Goal: Information Seeking & Learning: Learn about a topic

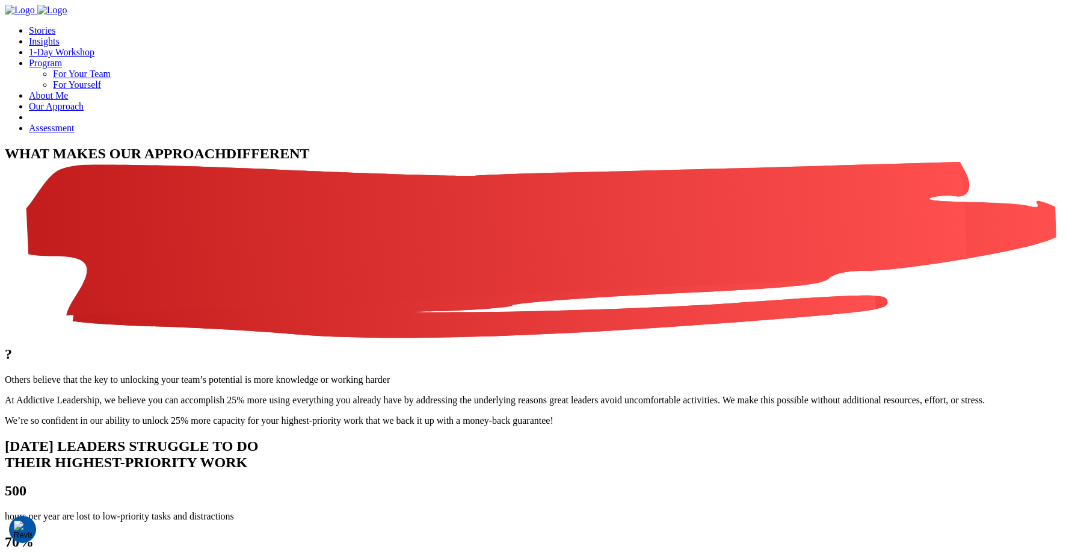
click at [62, 58] on link "Program" at bounding box center [45, 63] width 33 height 10
click at [634, 90] on li "For Yourself" at bounding box center [558, 84] width 1011 height 11
click at [101, 90] on link "For Yourself" at bounding box center [77, 84] width 48 height 10
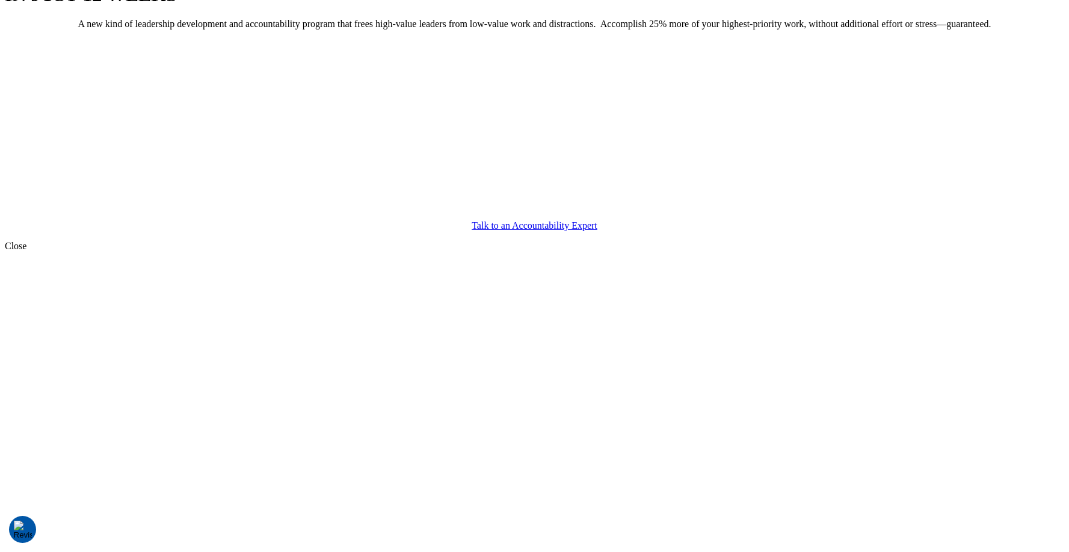
scroll to position [608, 0]
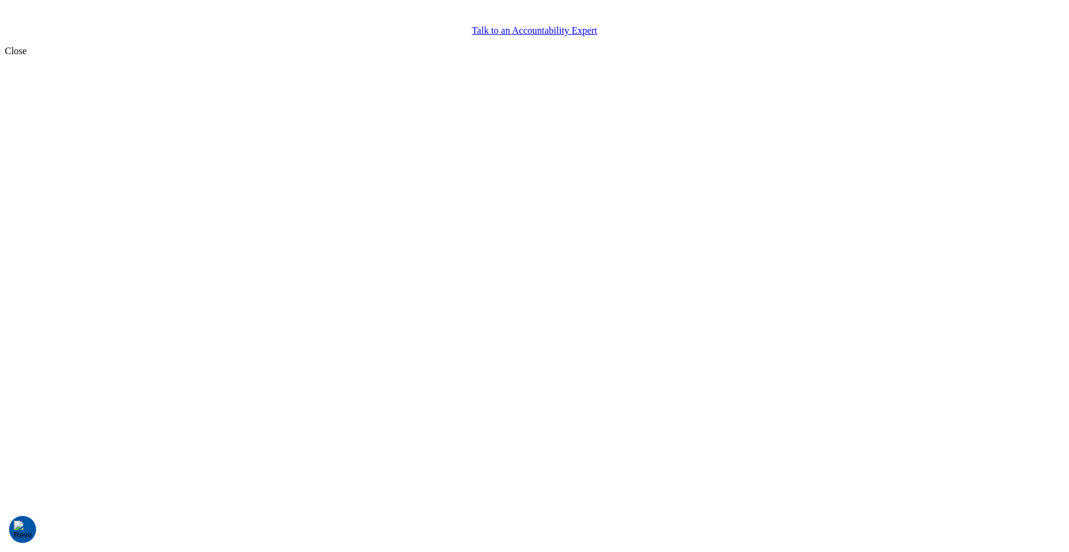
drag, startPoint x: 637, startPoint y: 245, endPoint x: 300, endPoint y: 268, distance: 337.7
drag, startPoint x: 700, startPoint y: 229, endPoint x: 121, endPoint y: 273, distance: 581.2
drag, startPoint x: 587, startPoint y: 183, endPoint x: 169, endPoint y: 194, distance: 417.7
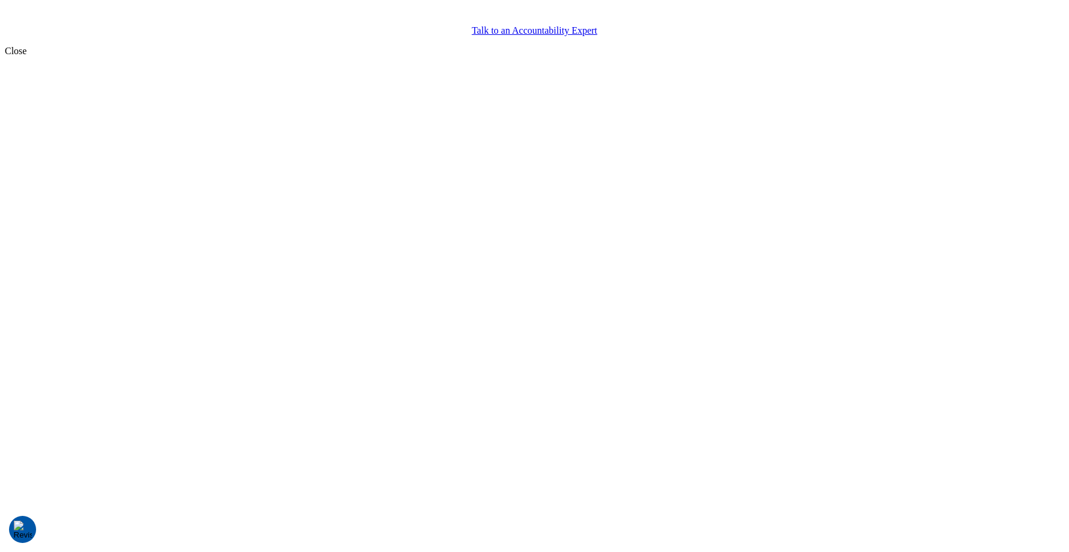
drag, startPoint x: 629, startPoint y: 155, endPoint x: 73, endPoint y: 218, distance: 559.6
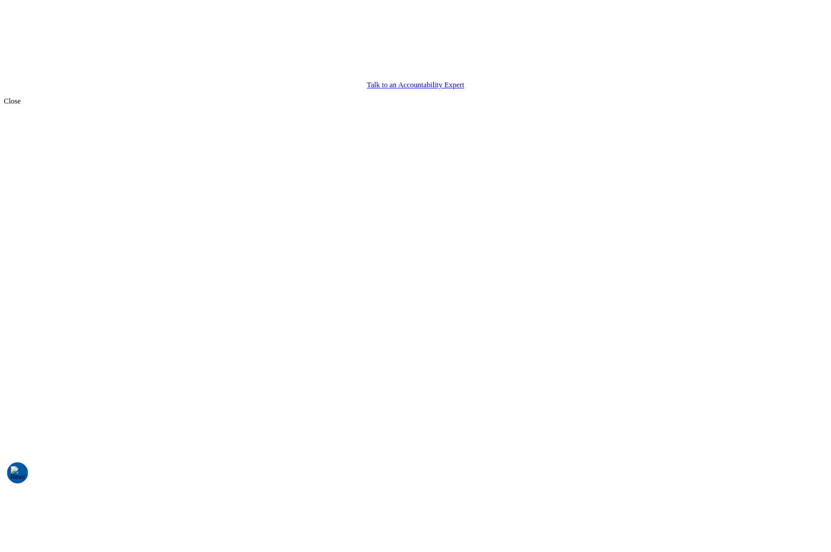
scroll to position [460, 0]
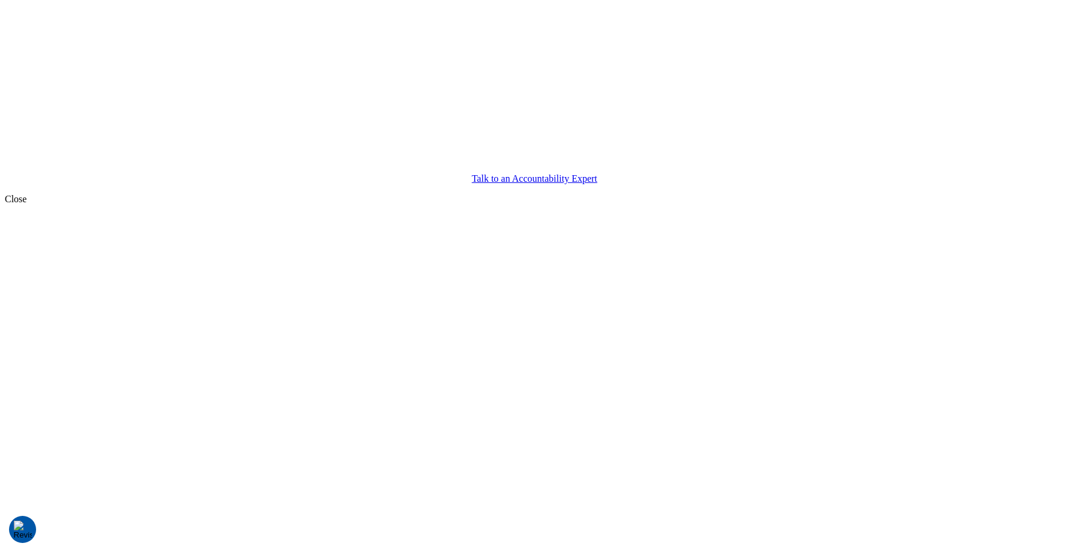
drag, startPoint x: 501, startPoint y: 288, endPoint x: 110, endPoint y: 284, distance: 391.7
drag, startPoint x: 570, startPoint y: 318, endPoint x: 158, endPoint y: 338, distance: 412.1
drag, startPoint x: 502, startPoint y: 310, endPoint x: 239, endPoint y: 310, distance: 262.9
